Goal: Find specific fact: Find specific fact

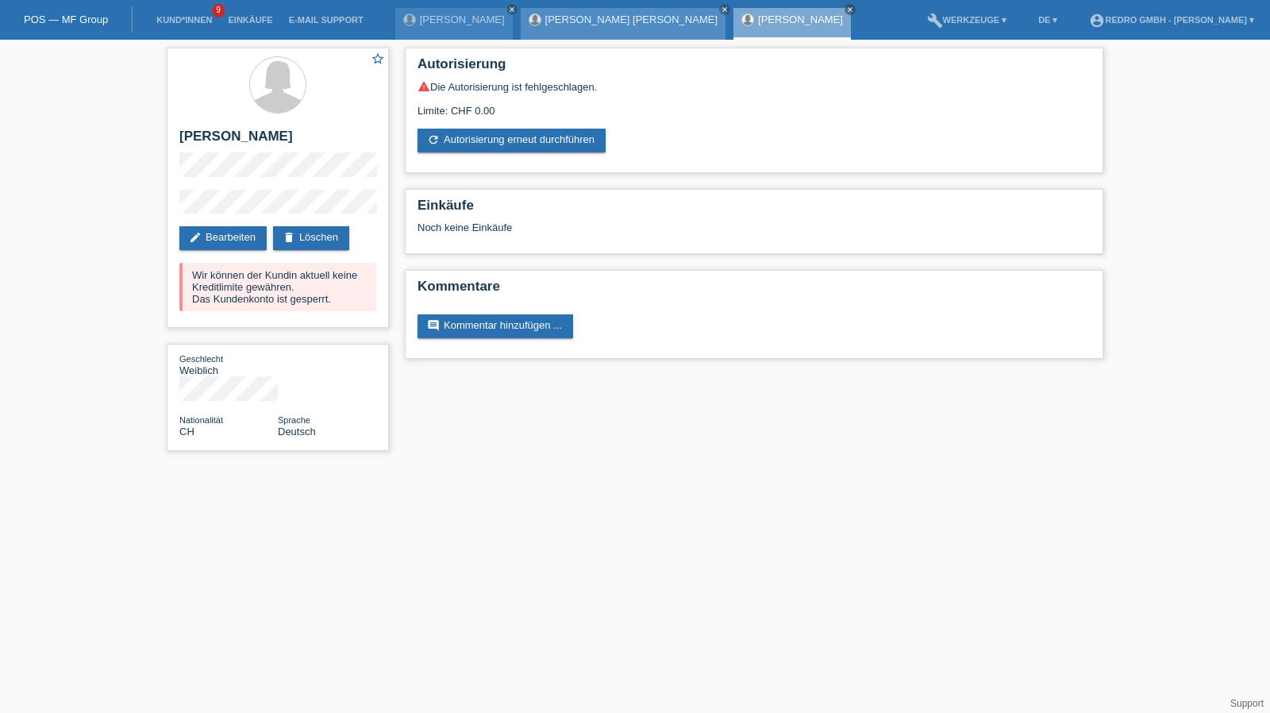
click at [584, 13] on link "[PERSON_NAME] [PERSON_NAME]" at bounding box center [631, 19] width 172 height 12
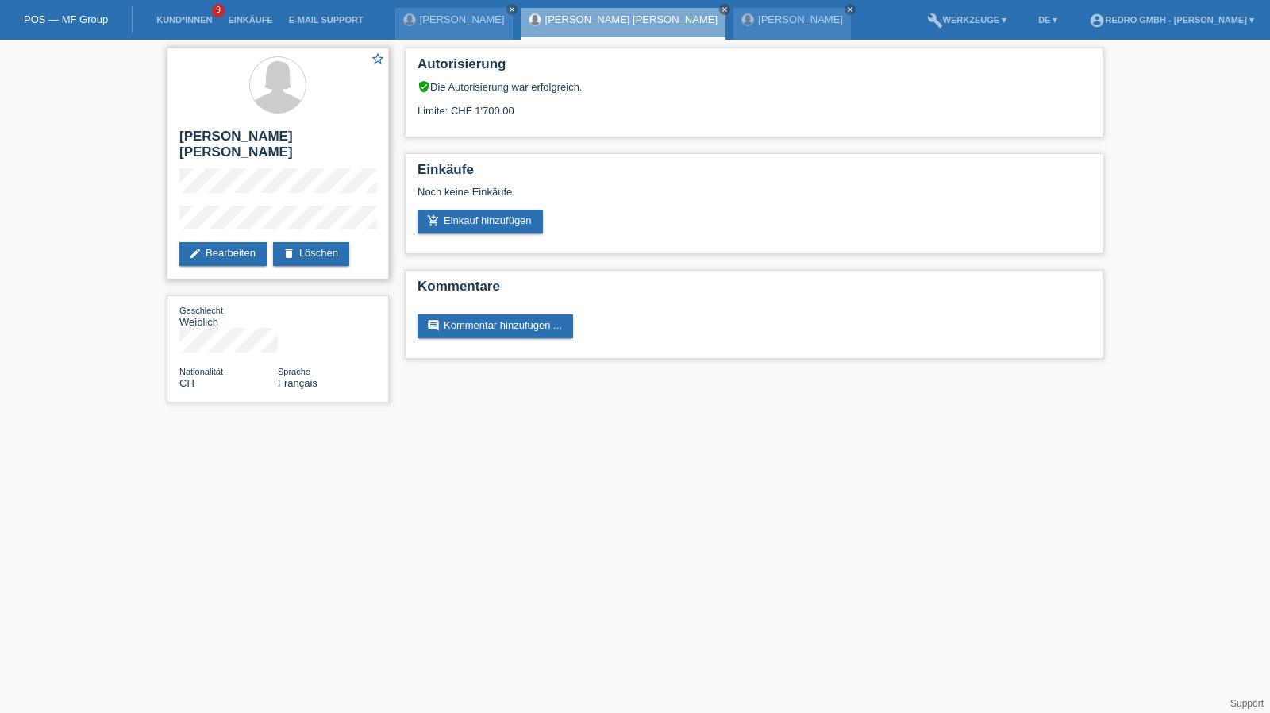
click at [265, 142] on h2 "[PERSON_NAME] [PERSON_NAME]" at bounding box center [277, 149] width 197 height 40
copy div "[PERSON_NAME] [PERSON_NAME]"
